Goal: Task Accomplishment & Management: Manage account settings

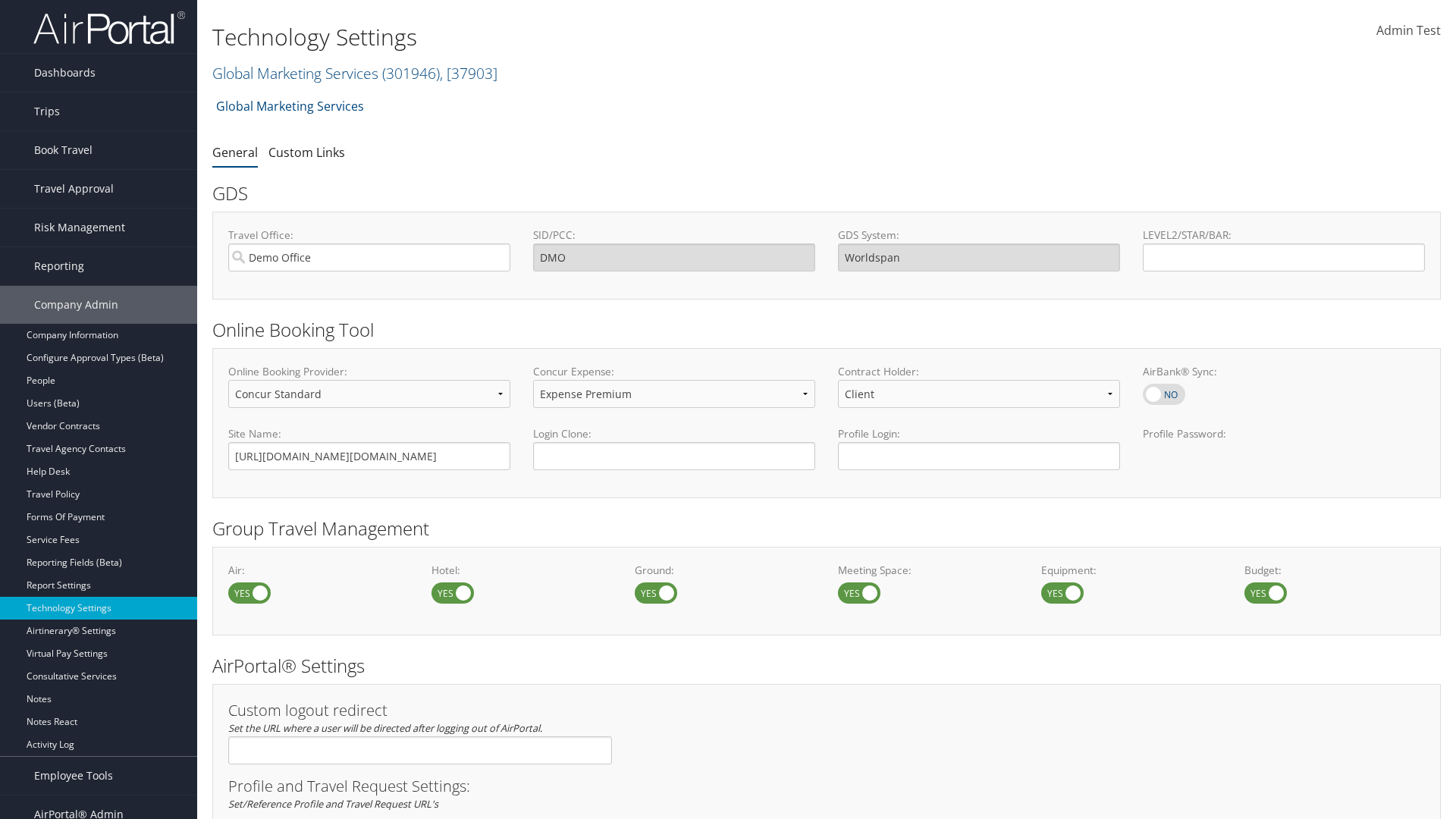
click at [452, 592] on label at bounding box center [452, 593] width 43 height 21
click at [449, 592] on input "checkbox" at bounding box center [444, 594] width 9 height 9
checkbox input "false"
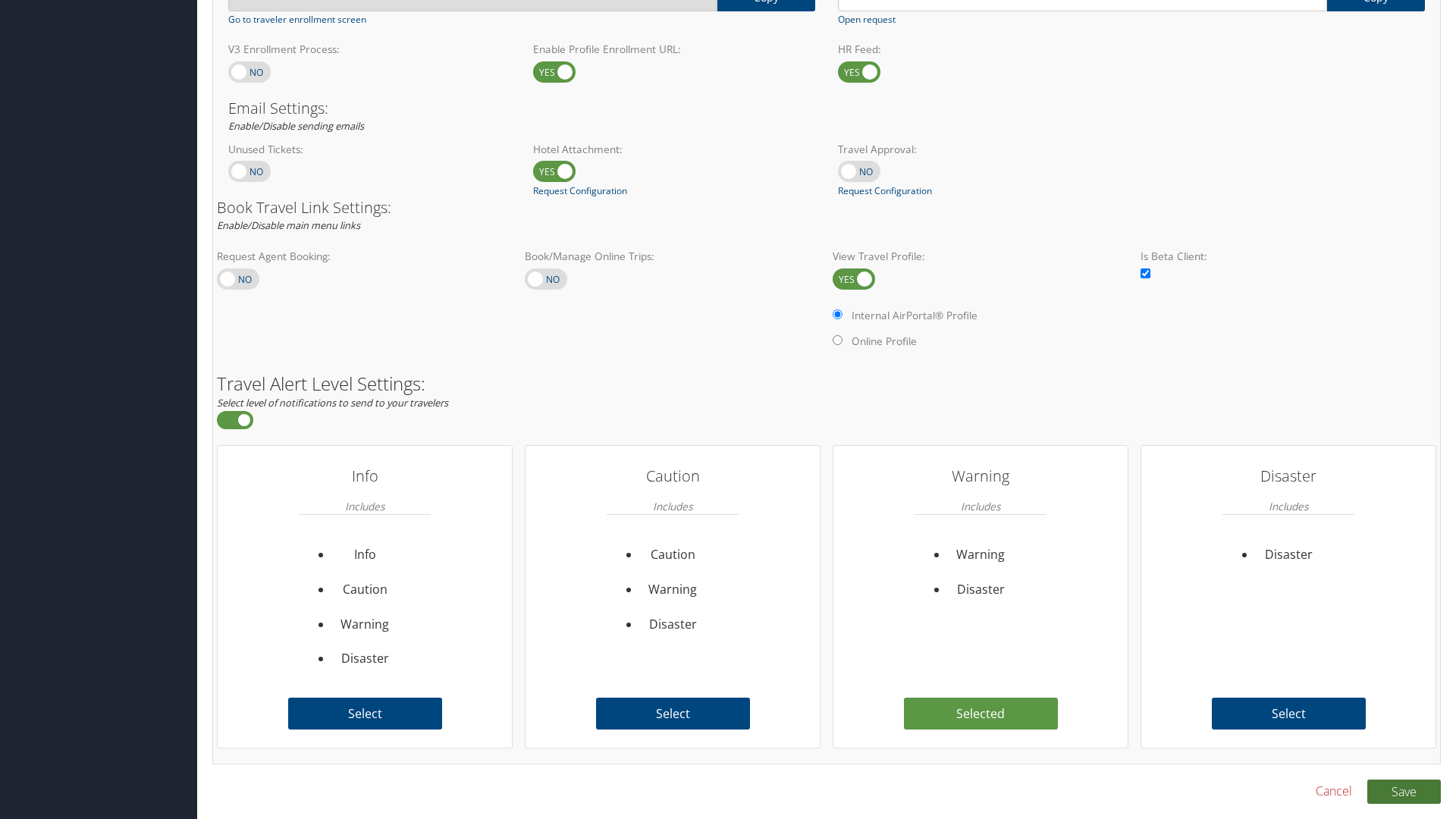
click at [1404, 791] on button "Save" at bounding box center [1404, 791] width 73 height 24
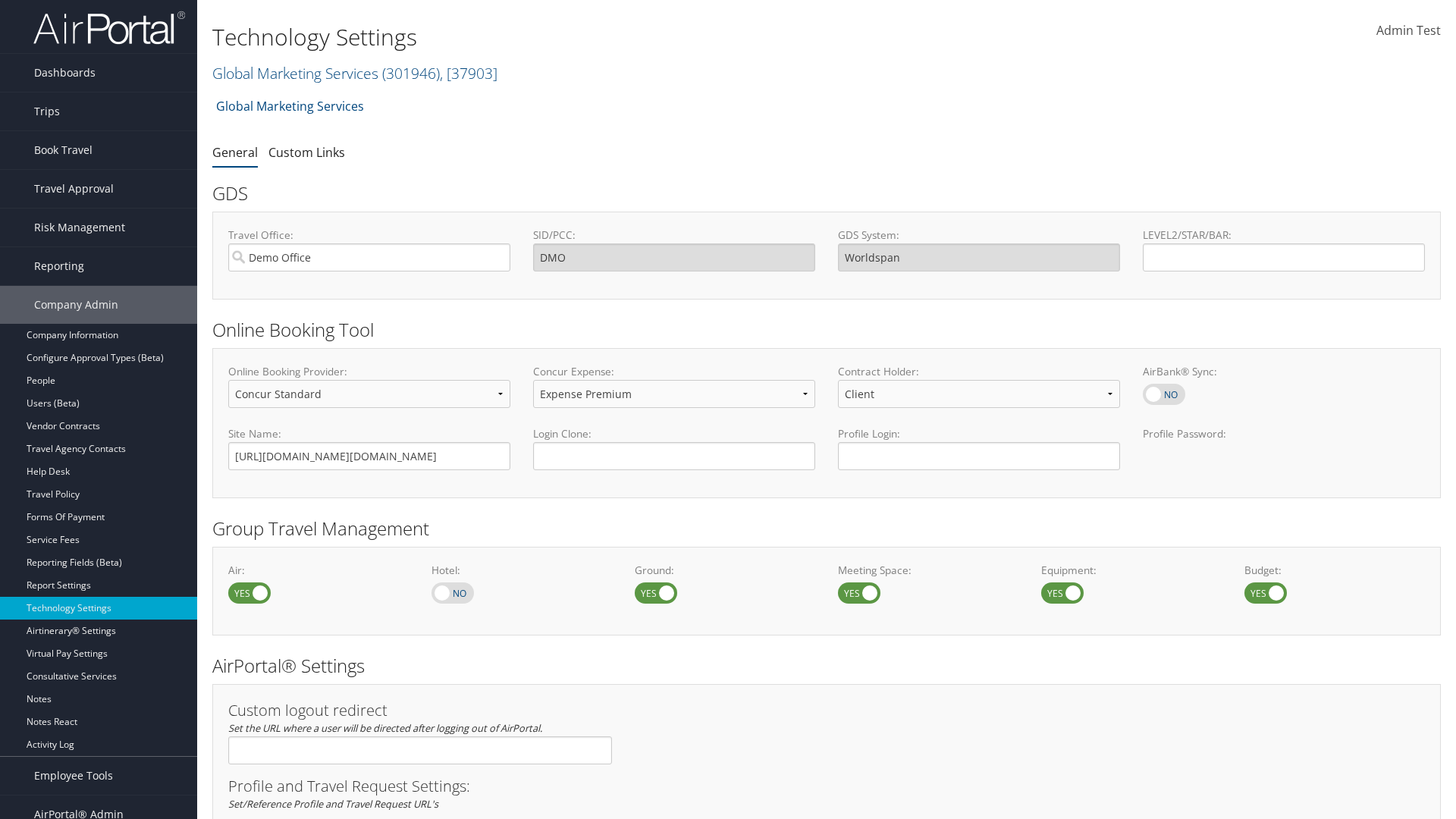
scroll to position [852, 0]
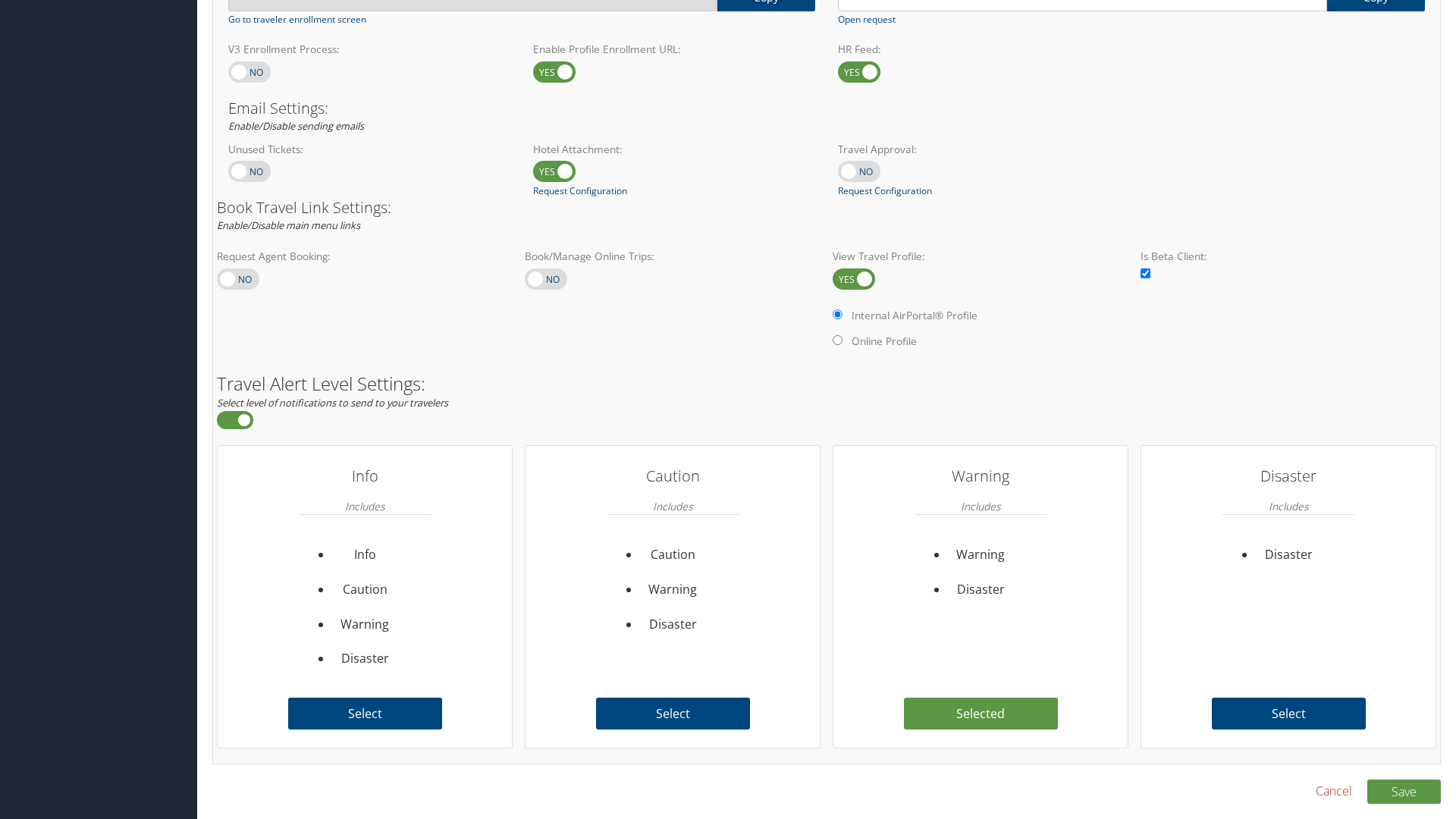
checkbox input "true"
click at [1404, 791] on button "Save" at bounding box center [1404, 791] width 73 height 24
